Goal: Answer question/provide support

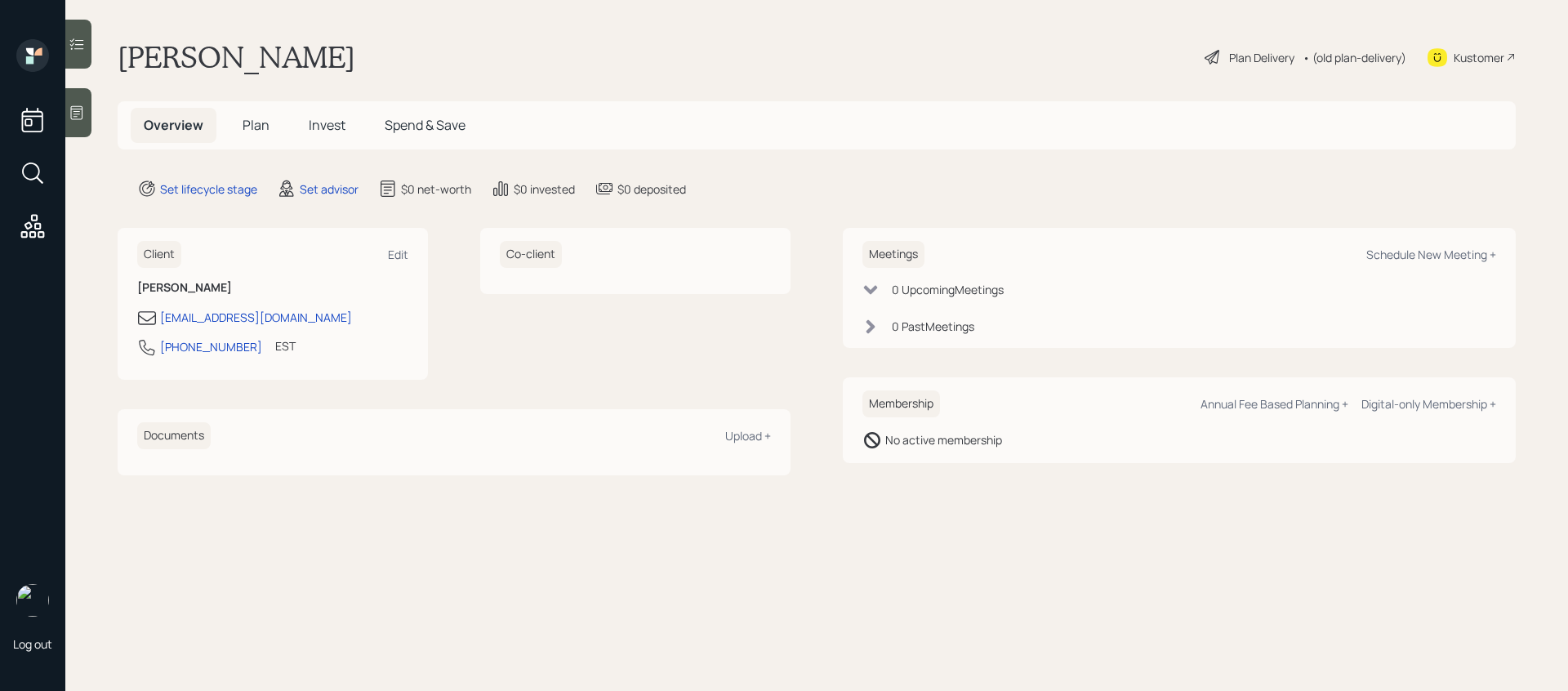
click at [84, 126] on div at bounding box center [78, 112] width 26 height 49
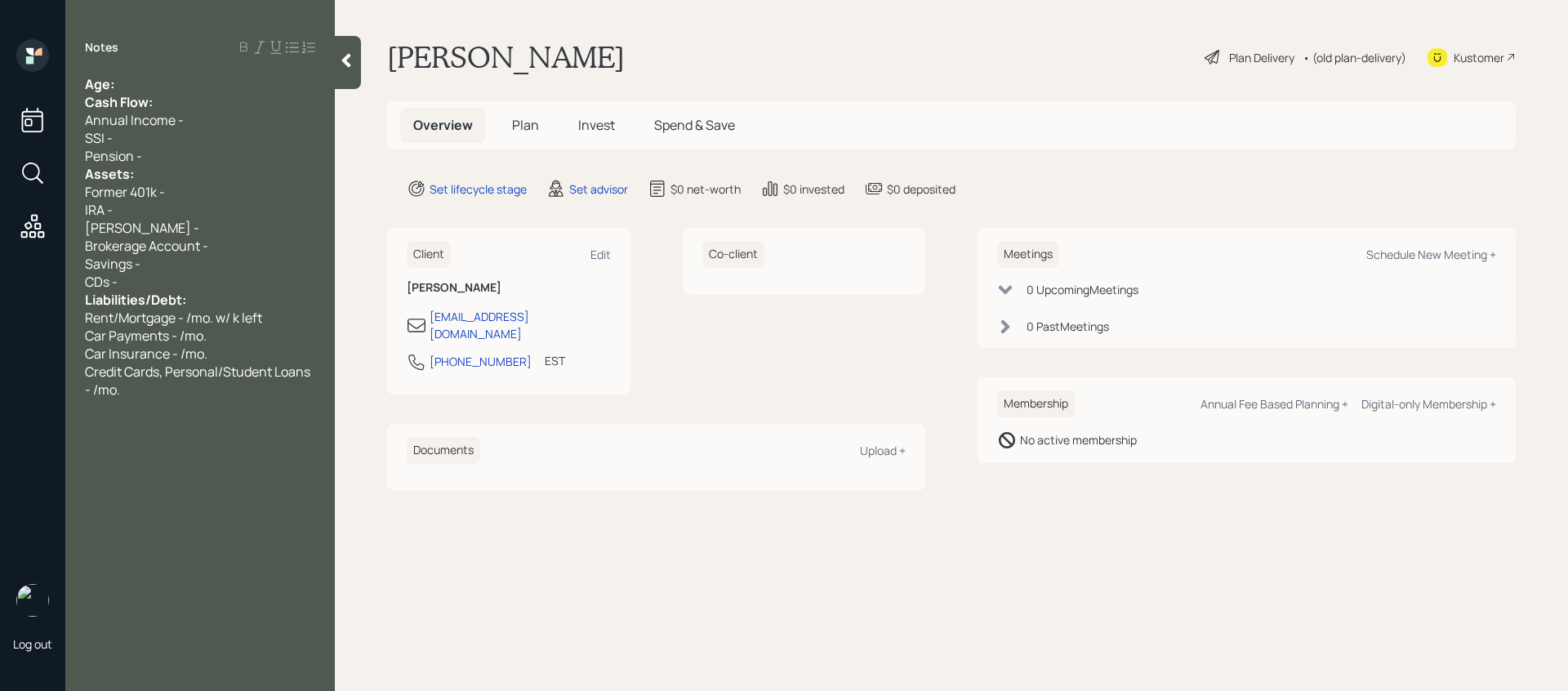
click at [122, 92] on div "Age:" at bounding box center [200, 84] width 230 height 18
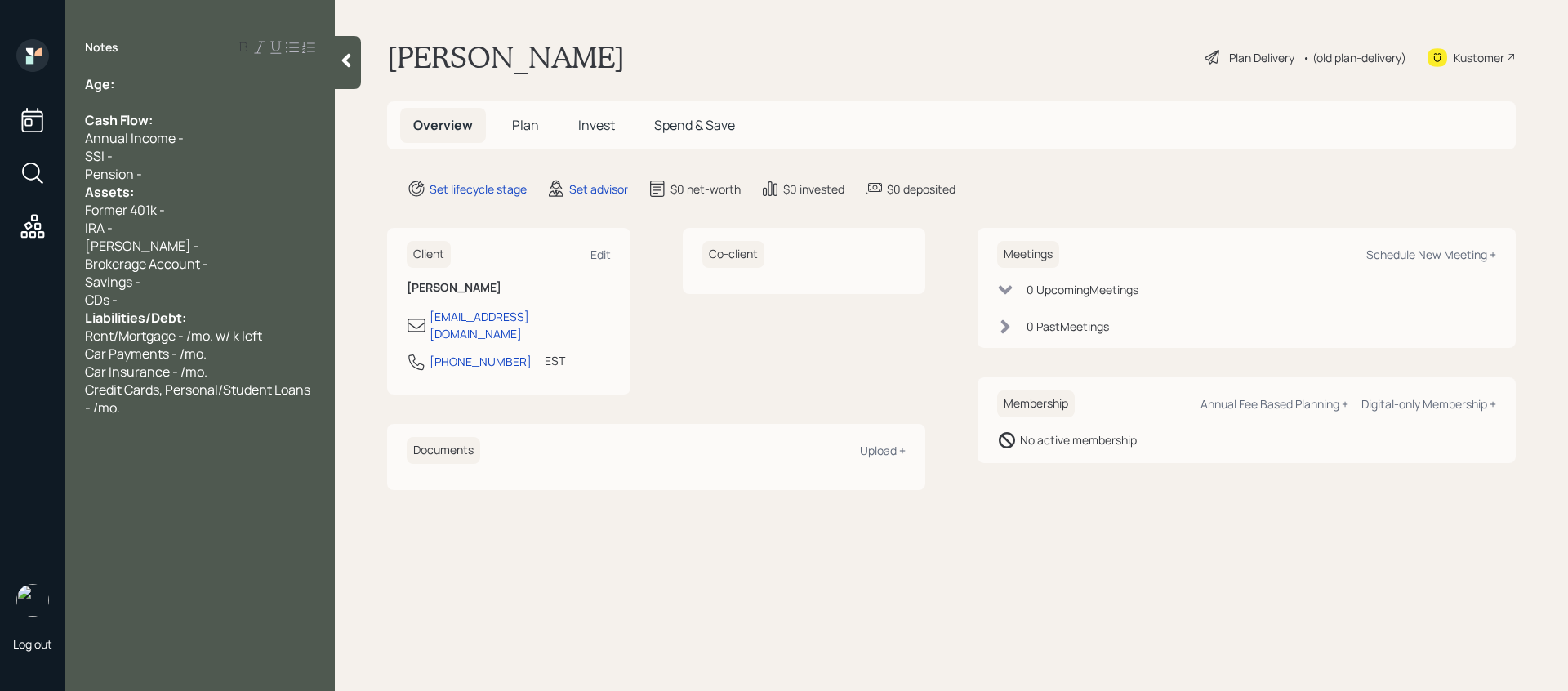
click at [232, 166] on div "Pension -" at bounding box center [200, 174] width 230 height 18
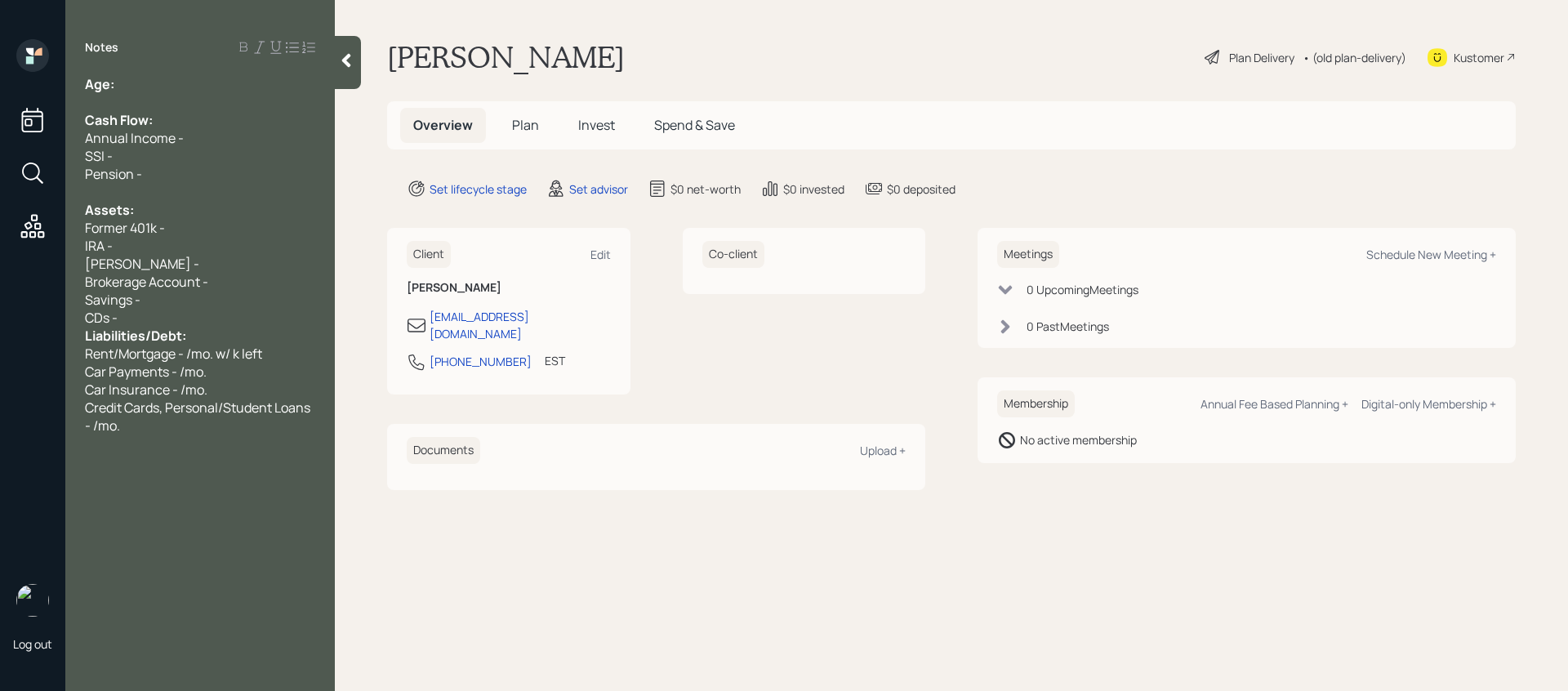
click at [212, 326] on div "CDs -" at bounding box center [200, 317] width 230 height 18
click at [1502, 60] on div "Kustomer" at bounding box center [1478, 57] width 51 height 17
